Goal: Obtain resource: Obtain resource

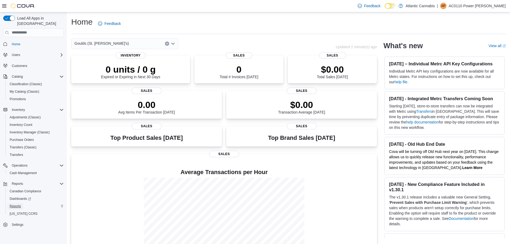
click at [18, 204] on span "Reports" at bounding box center [15, 206] width 11 height 4
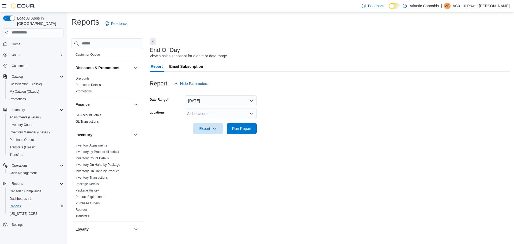
scroll to position [74, 0]
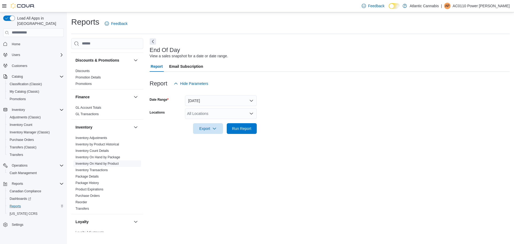
click at [109, 162] on link "Inventory On Hand by Product" at bounding box center [96, 164] width 43 height 4
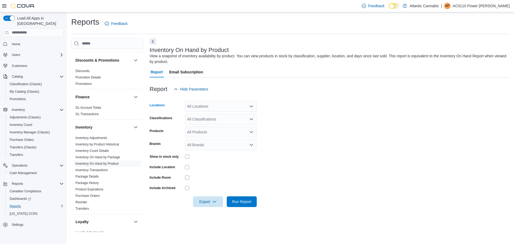
click at [252, 105] on icon "Open list of options" at bounding box center [251, 106] width 4 height 4
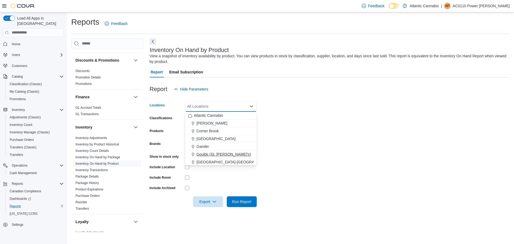
click at [210, 152] on span "Goulds (St. [PERSON_NAME]'s)" at bounding box center [223, 154] width 54 height 5
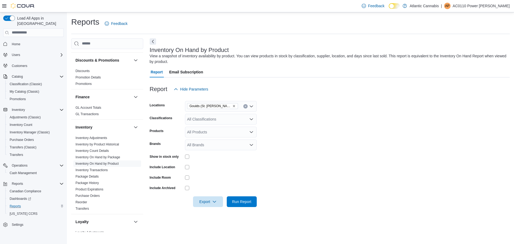
click at [296, 131] on form "Locations Goulds (St. John's) Classifications All Classifications Products All …" at bounding box center [330, 150] width 360 height 112
click at [250, 119] on icon "Open list of options" at bounding box center [251, 119] width 4 height 4
click at [209, 158] on span "Capsules" at bounding box center [207, 159] width 16 height 5
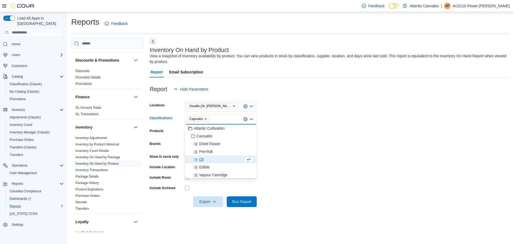
click at [203, 158] on span "Oil" at bounding box center [201, 159] width 5 height 5
click at [204, 159] on span "Topical" at bounding box center [205, 159] width 12 height 5
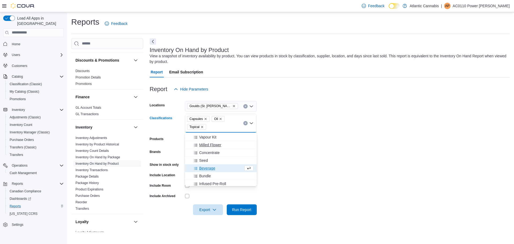
click at [219, 144] on span "Milled Flower" at bounding box center [210, 144] width 22 height 5
click at [229, 166] on span "Infused Milled Flower" at bounding box center [216, 167] width 35 height 5
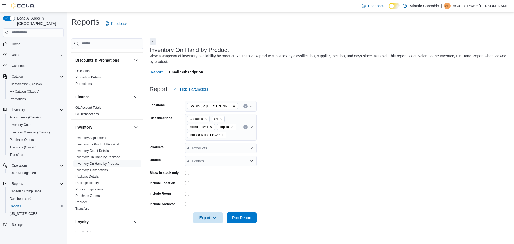
click at [304, 158] on form "Locations Goulds (St. John's) Classifications Capsules Oil Milled Flower Topica…" at bounding box center [330, 158] width 360 height 128
click at [204, 216] on span "Export" at bounding box center [208, 217] width 24 height 11
click at [211, 186] on span "Export to Excel" at bounding box center [209, 185] width 24 height 4
